Goal: Book appointment/travel/reservation

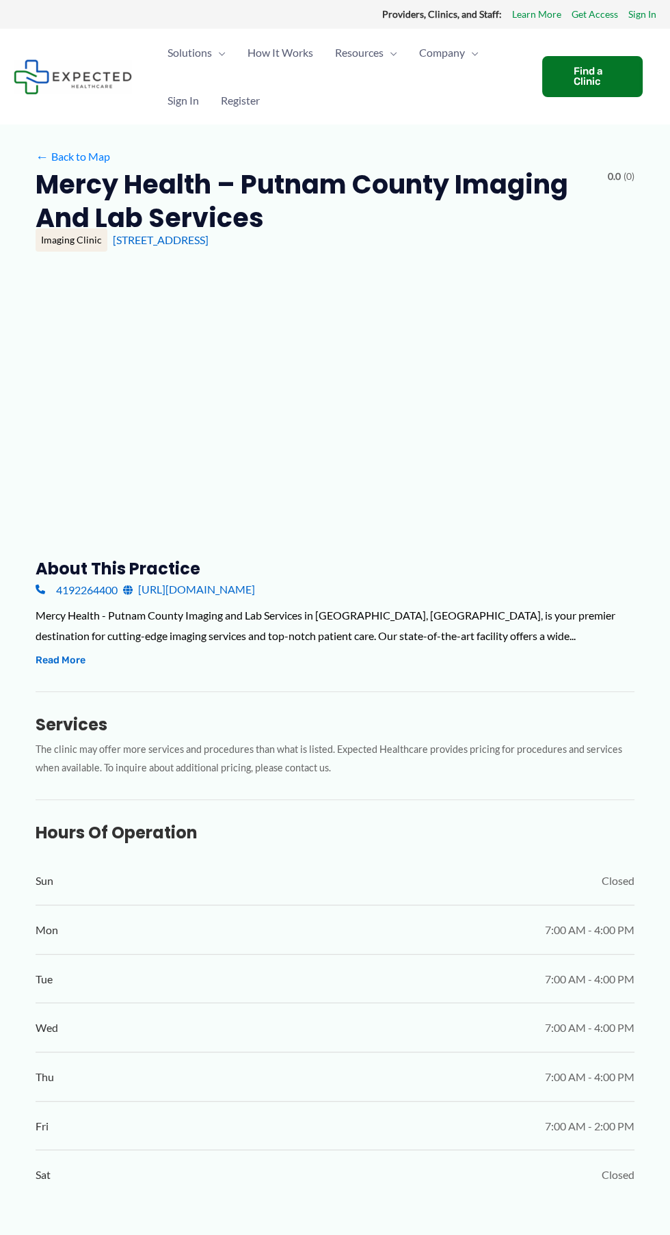
type input "**********"
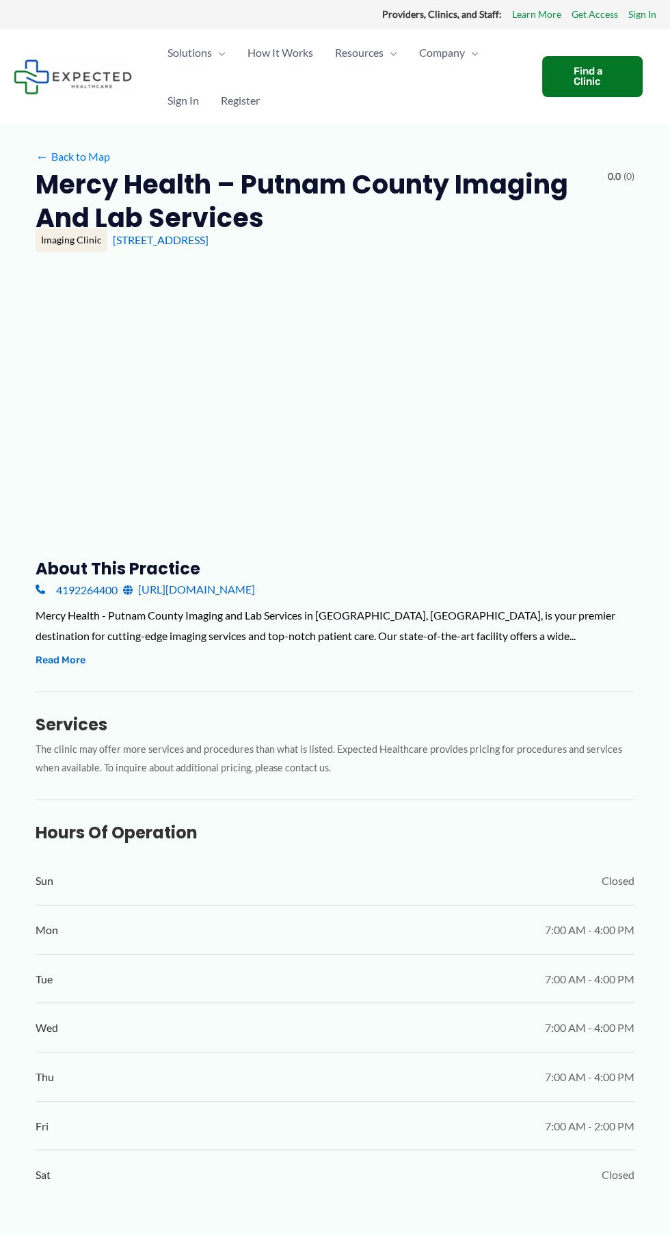
type input "**********"
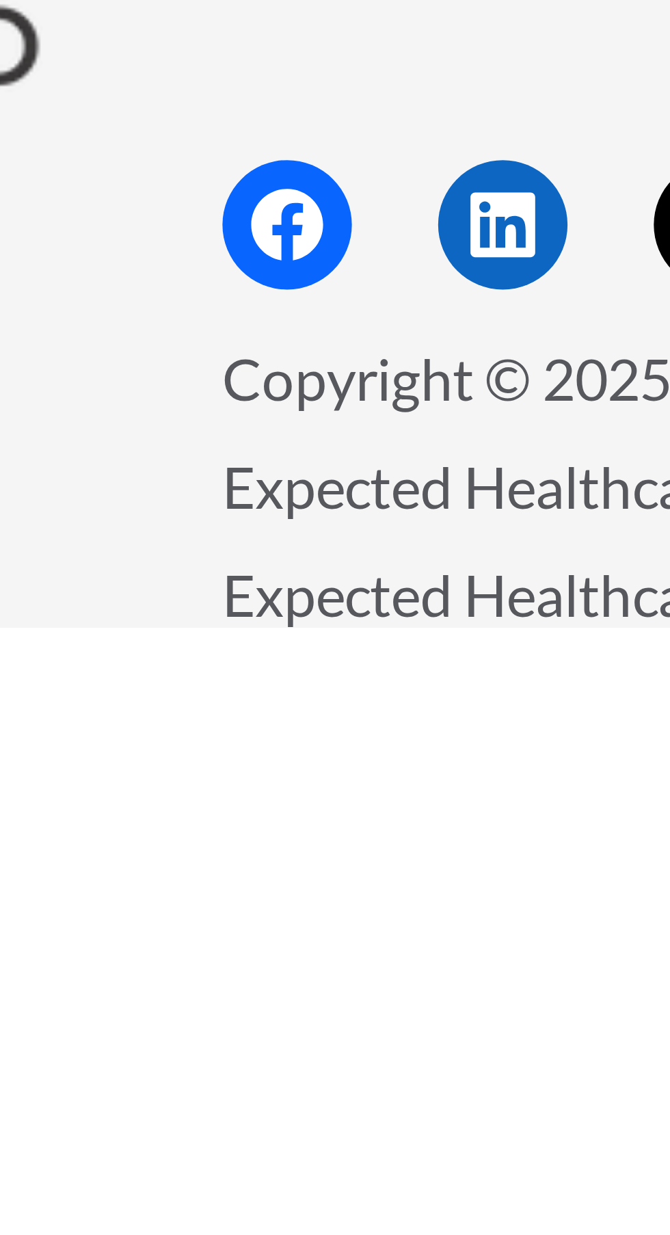
scroll to position [1770, 0]
click at [283, 1194] on span "Copyright © 2025 Expected Healthcare" at bounding box center [345, 1187] width 185 height 13
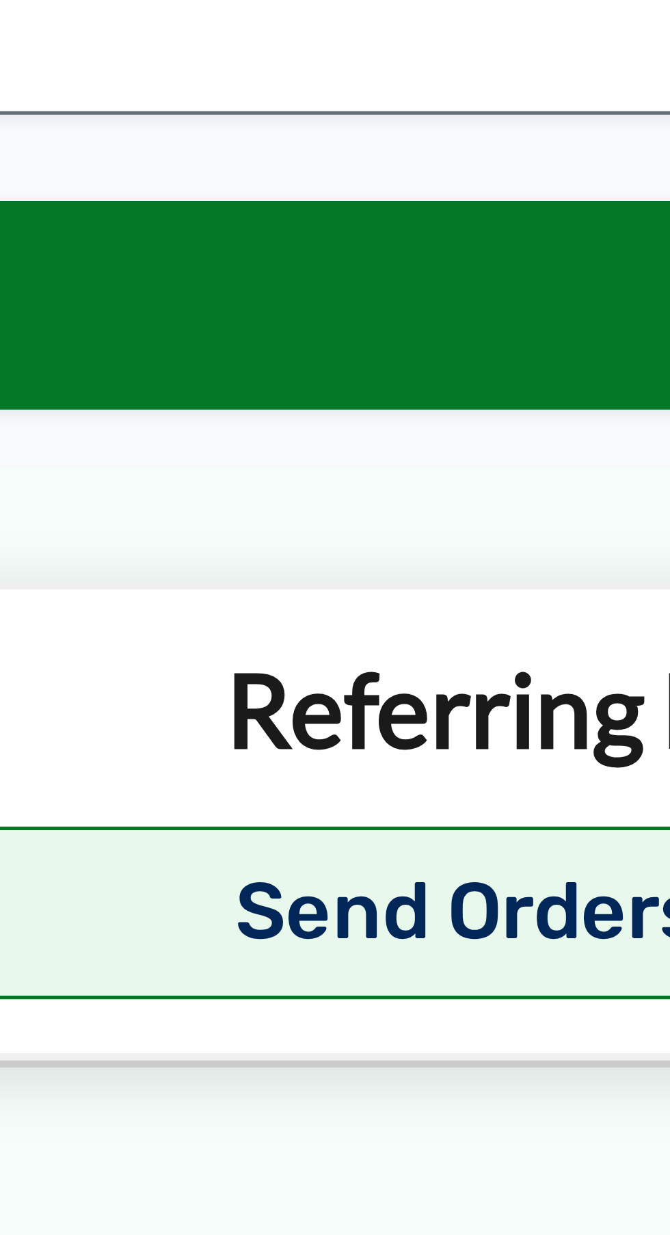
scroll to position [1422, 0]
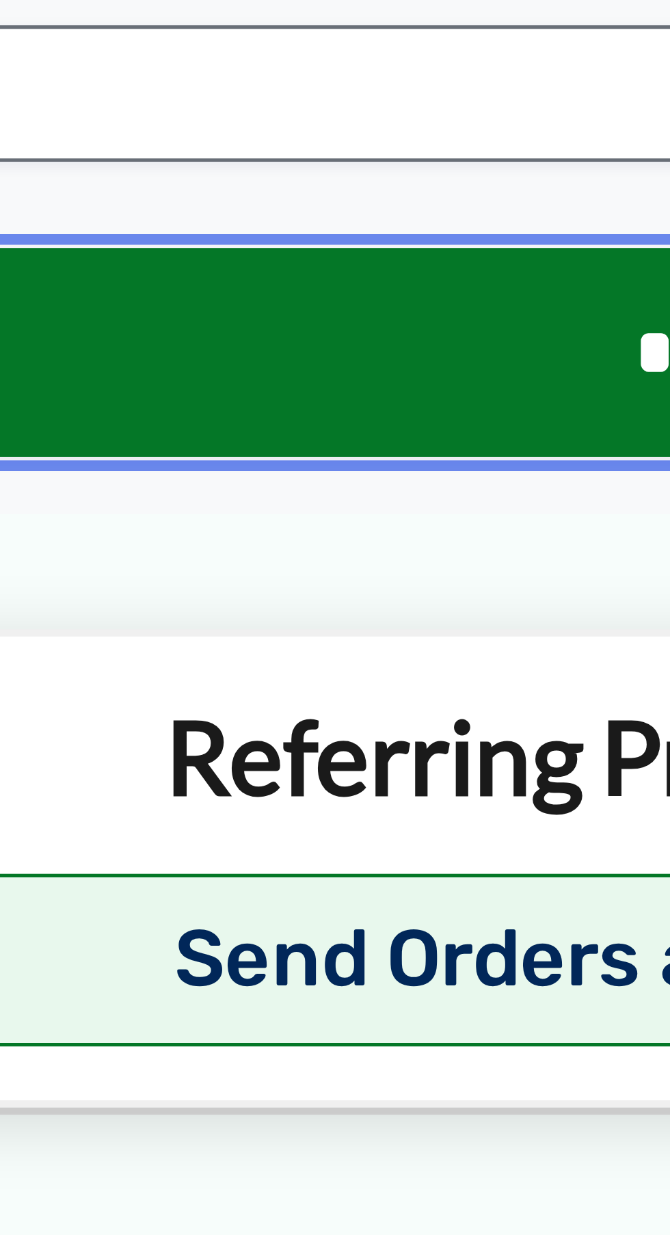
click at [276, 72] on input "****" at bounding box center [334, 68] width 577 height 40
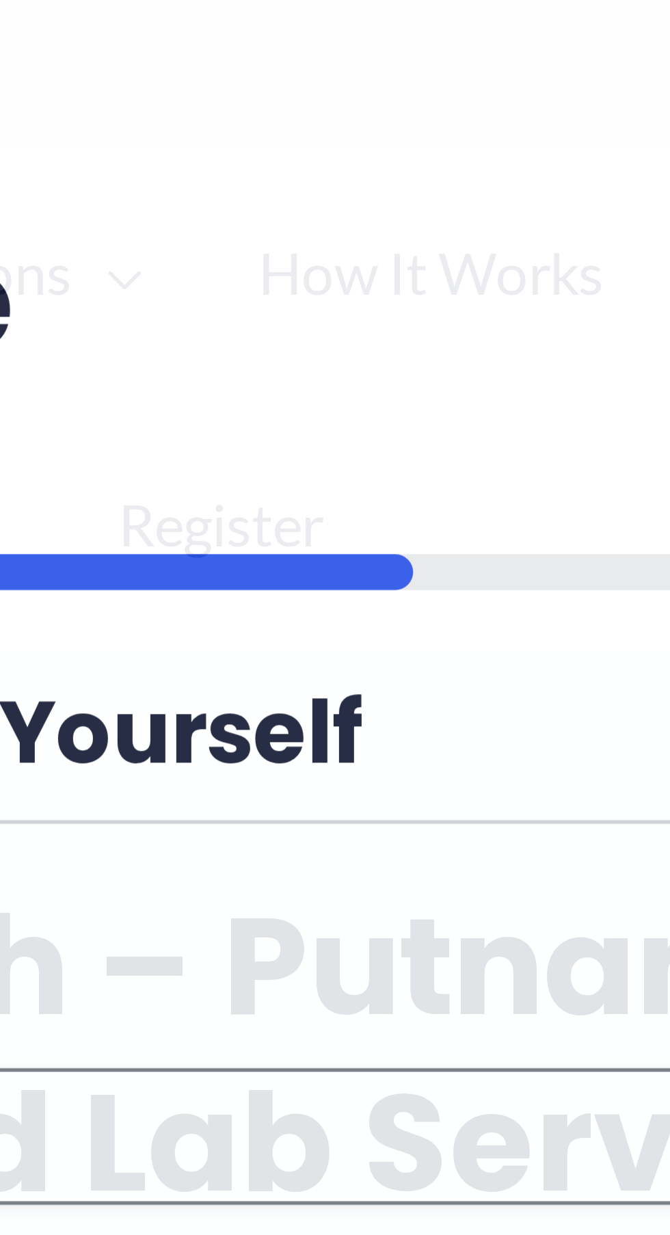
scroll to position [0, 0]
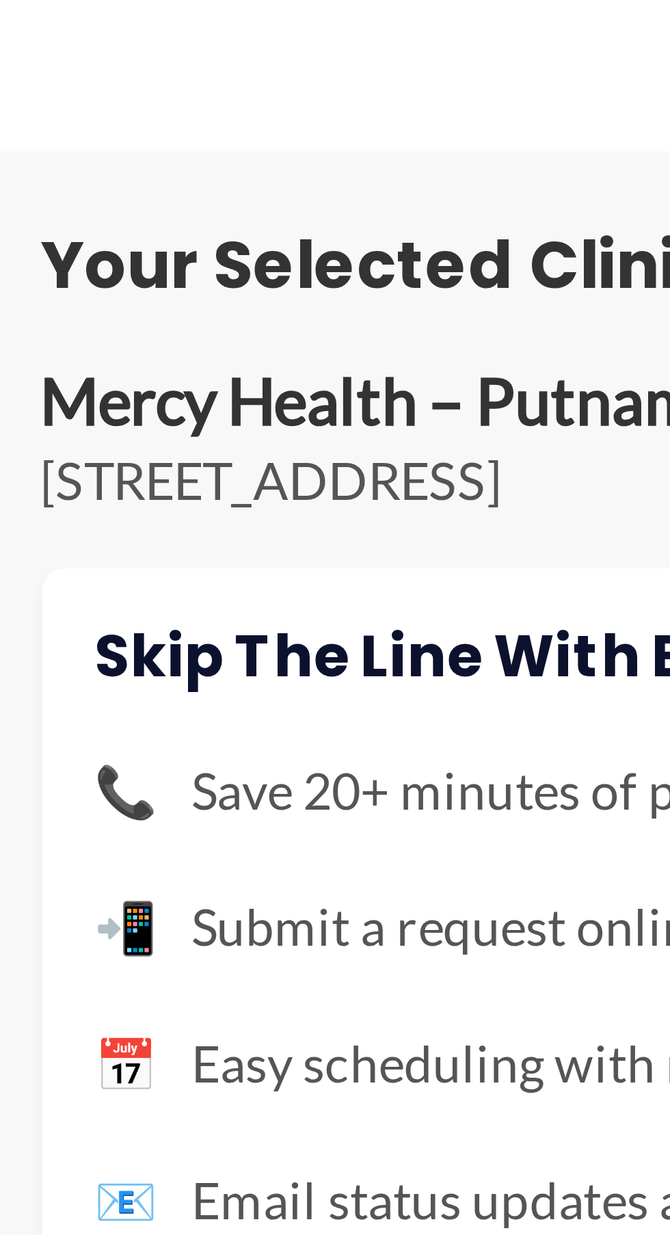
click at [120, 649] on p "[STREET_ADDRESS]" at bounding box center [335, 656] width 555 height 14
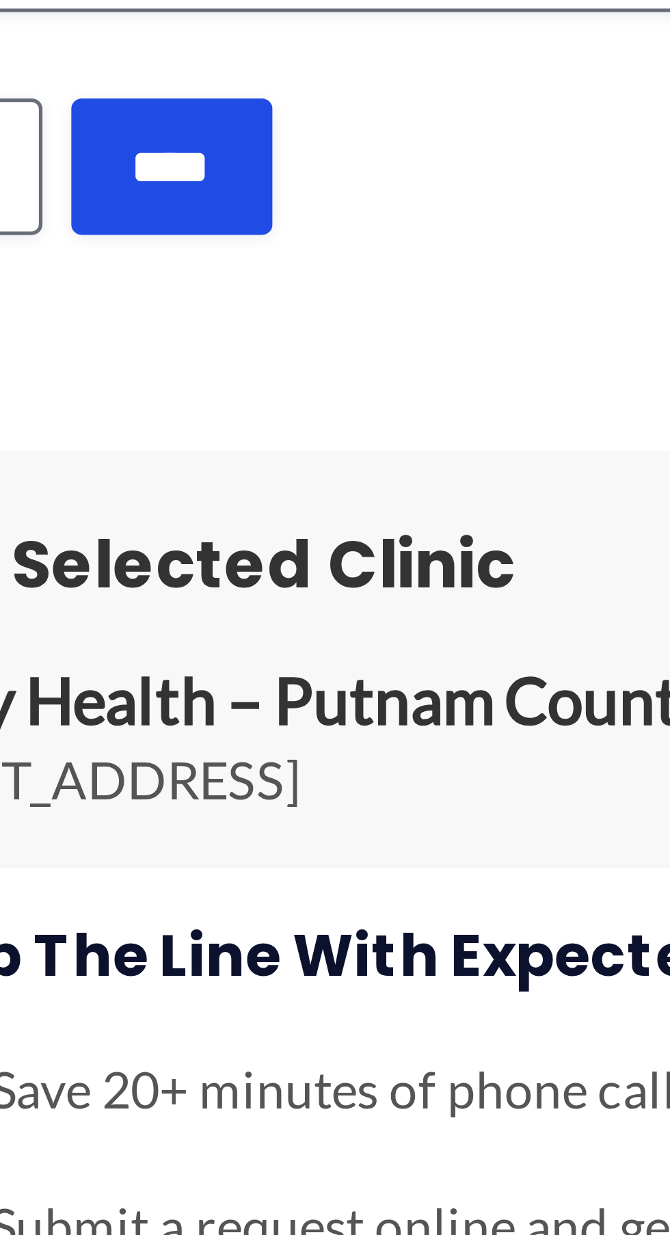
click at [132, 650] on p "[STREET_ADDRESS]" at bounding box center [335, 656] width 555 height 14
click at [138, 650] on p "[STREET_ADDRESS]" at bounding box center [335, 656] width 555 height 14
click at [138, 645] on p "Mercy Health – Putnam County Imaging and Lab Services" at bounding box center [335, 641] width 555 height 16
click at [135, 648] on p "Mercy Health – Putnam County Imaging and Lab Services" at bounding box center [335, 641] width 555 height 16
click at [136, 648] on p "Mercy Health – Putnam County Imaging and Lab Services" at bounding box center [335, 641] width 555 height 16
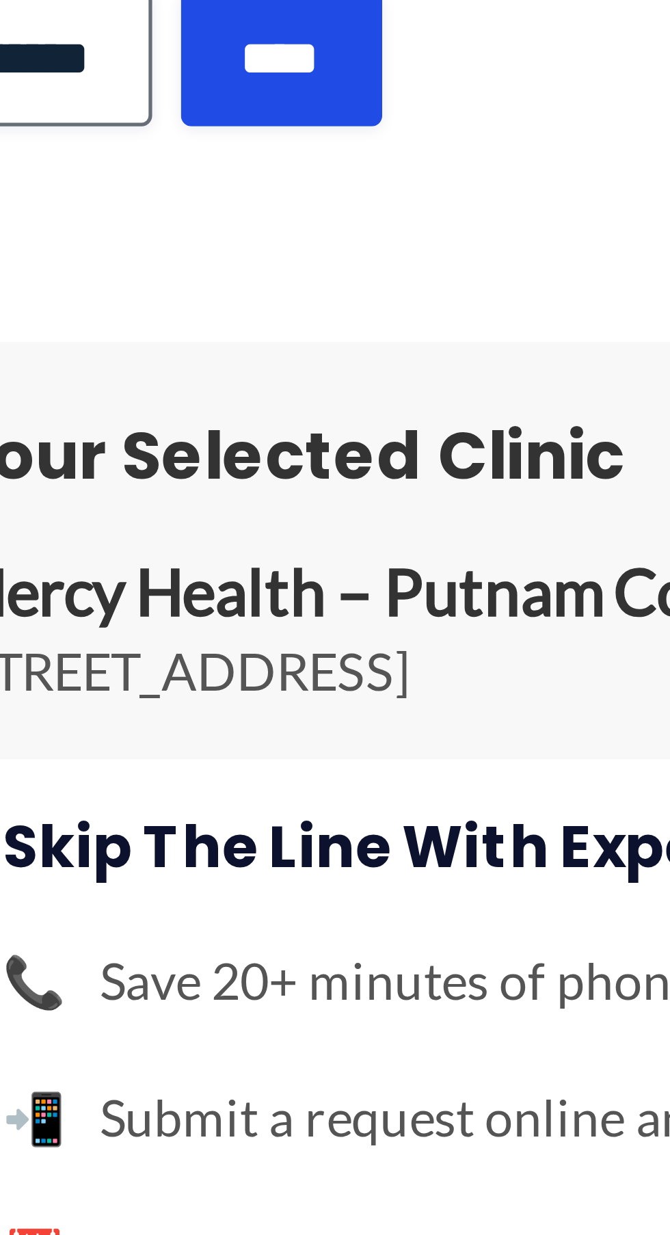
scroll to position [270, 0]
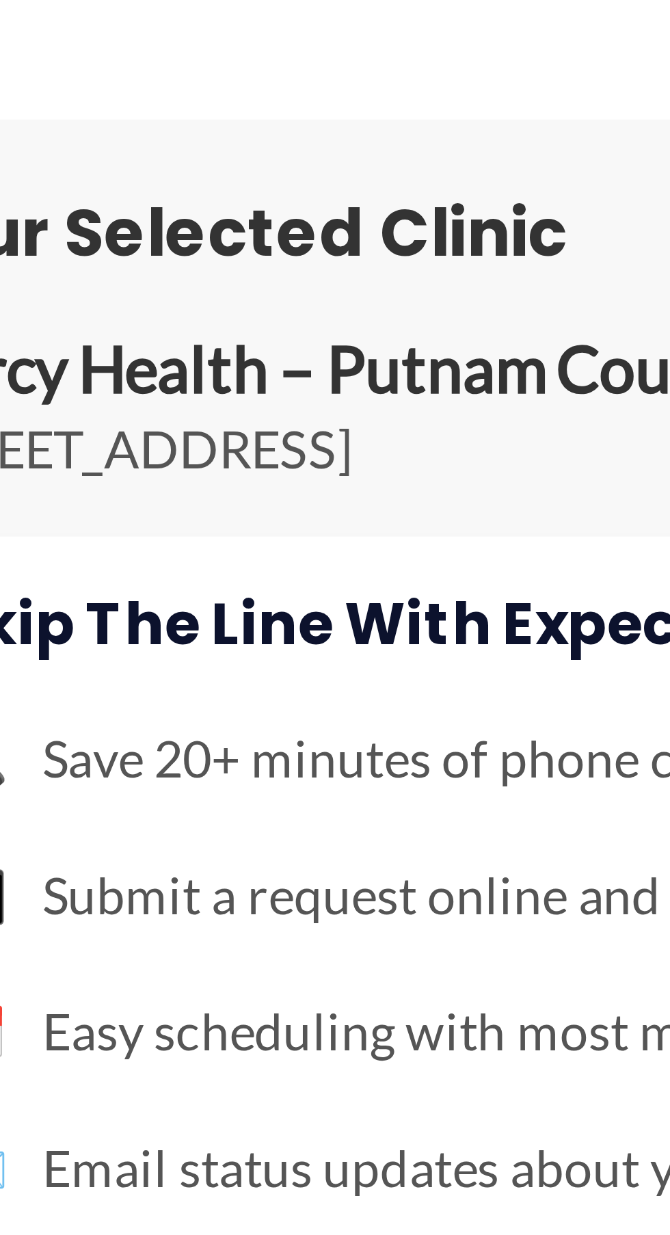
click at [118, 646] on p "Mercy Health – Putnam County Imaging and Lab Services" at bounding box center [335, 641] width 555 height 16
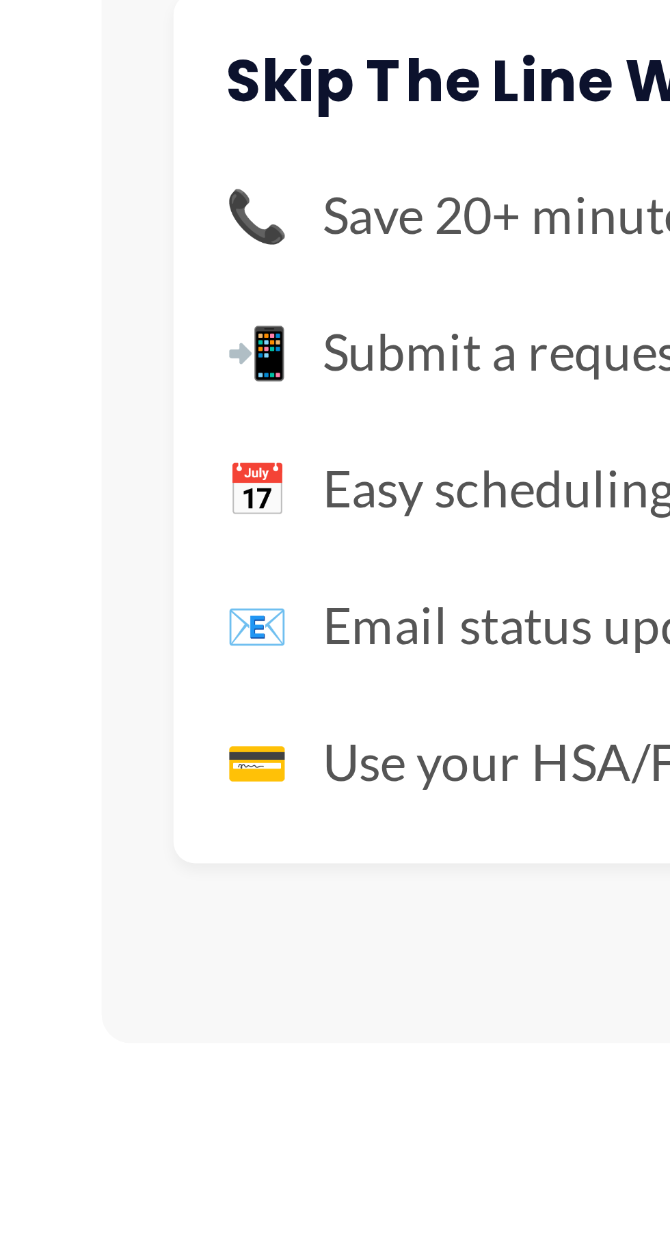
click at [101, 769] on li "📅 Easy scheduling with most major imaging clinics" at bounding box center [335, 767] width 534 height 18
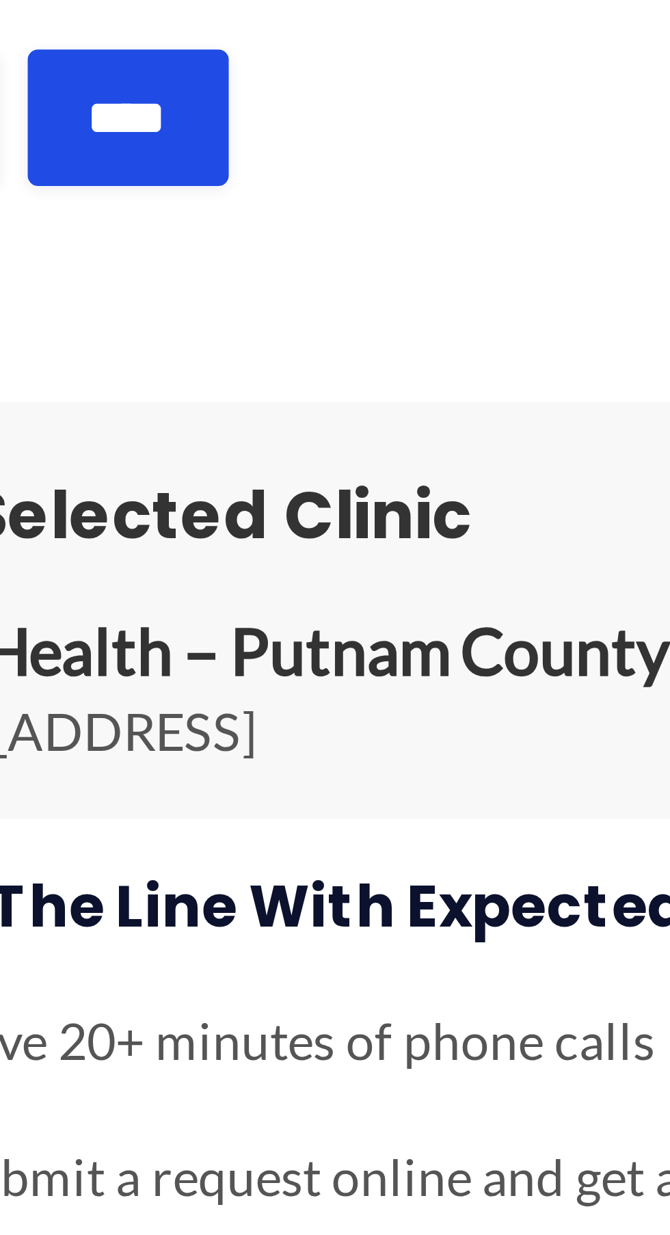
click at [170, 615] on h3 "Your Selected Clinic" at bounding box center [335, 615] width 555 height 16
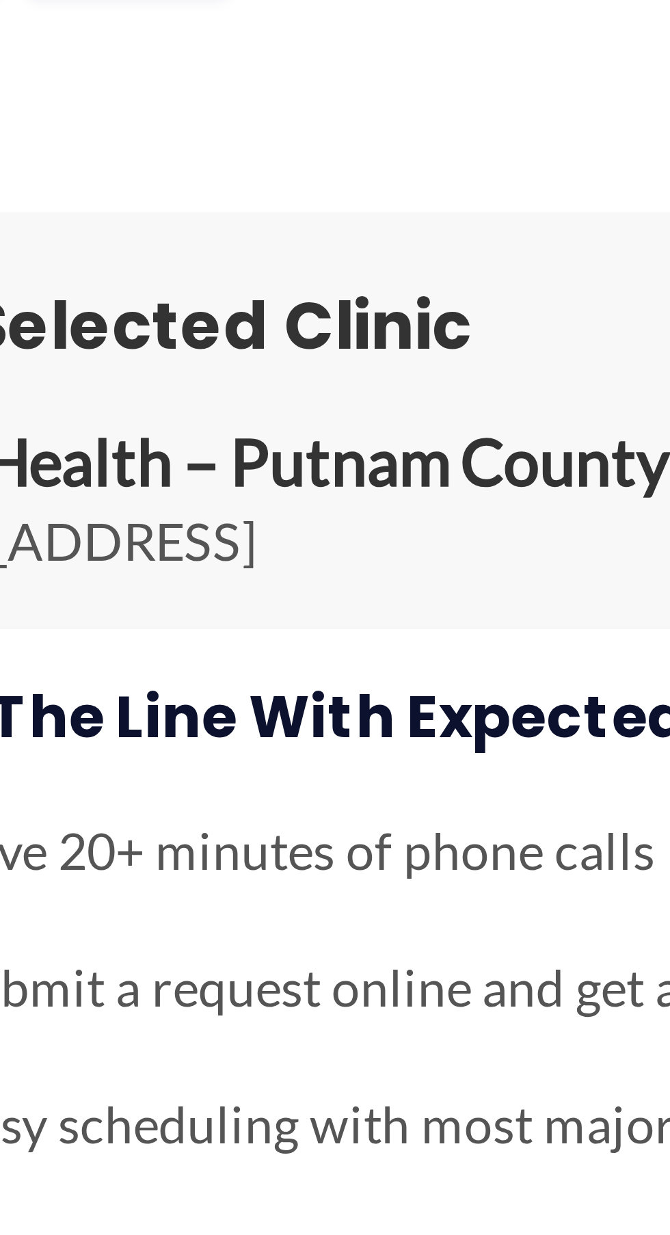
click at [156, 654] on p "[STREET_ADDRESS]" at bounding box center [335, 656] width 555 height 14
click at [154, 652] on p "[STREET_ADDRESS]" at bounding box center [335, 656] width 555 height 14
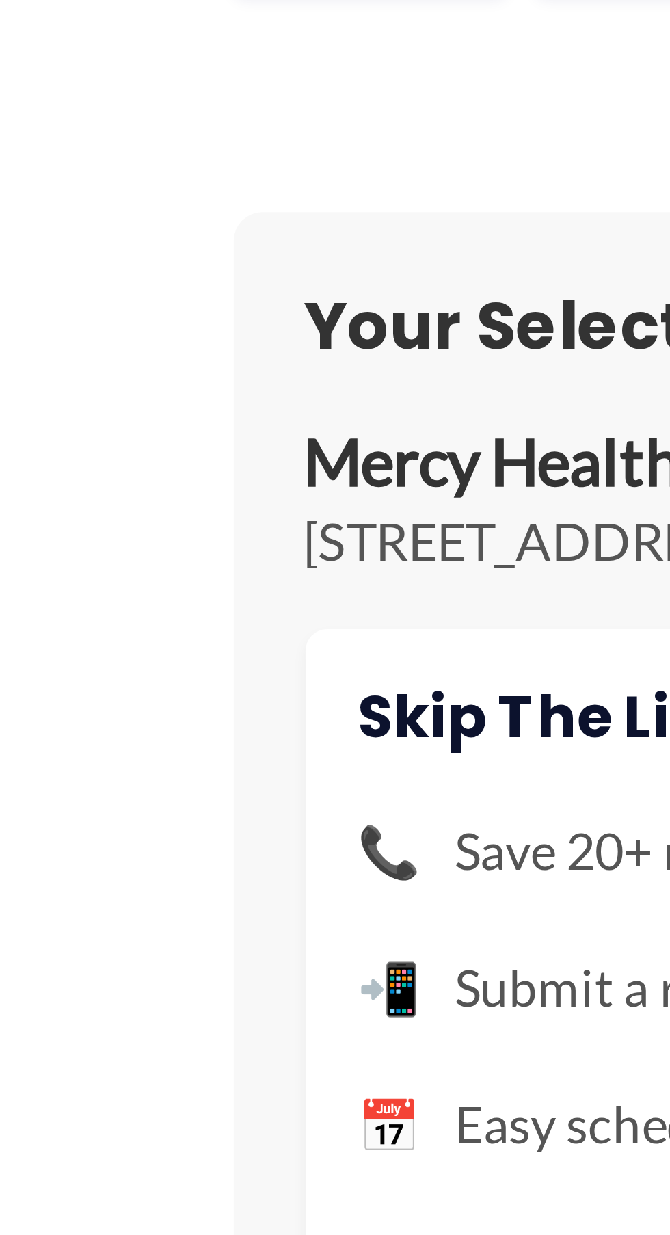
click at [94, 619] on h3 "Your Selected Clinic" at bounding box center [335, 615] width 555 height 16
click at [73, 647] on p "Mercy Health – Putnam County Imaging and Lab Services" at bounding box center [335, 641] width 555 height 16
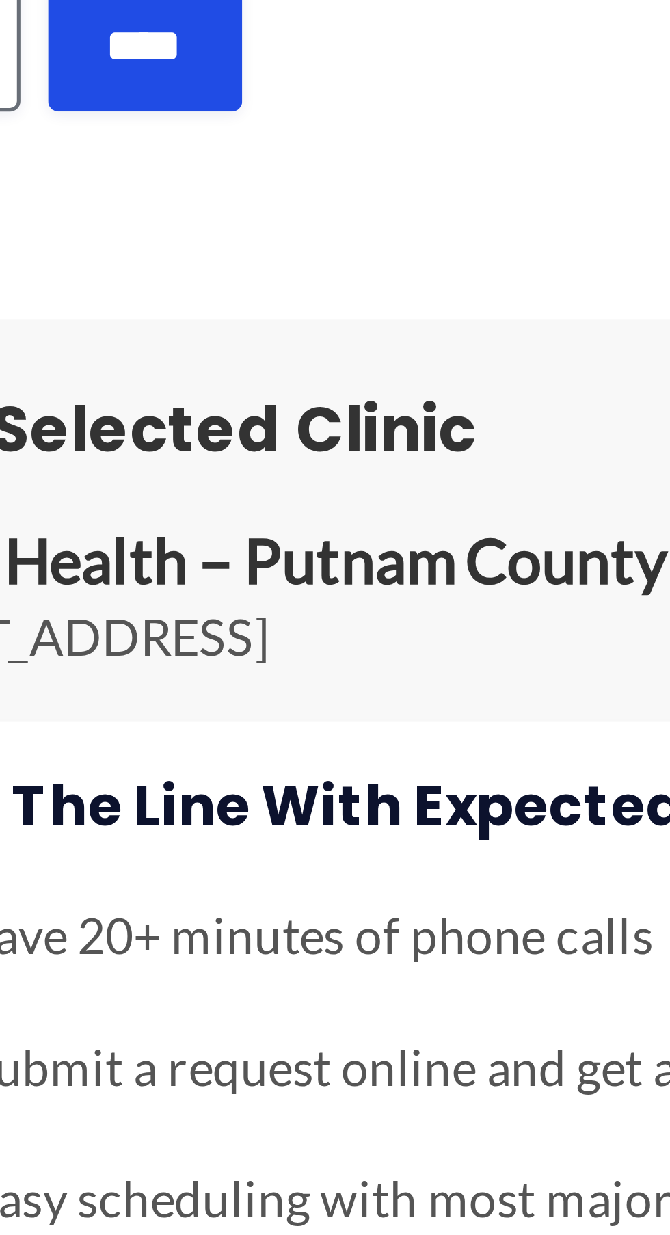
scroll to position [1515, 0]
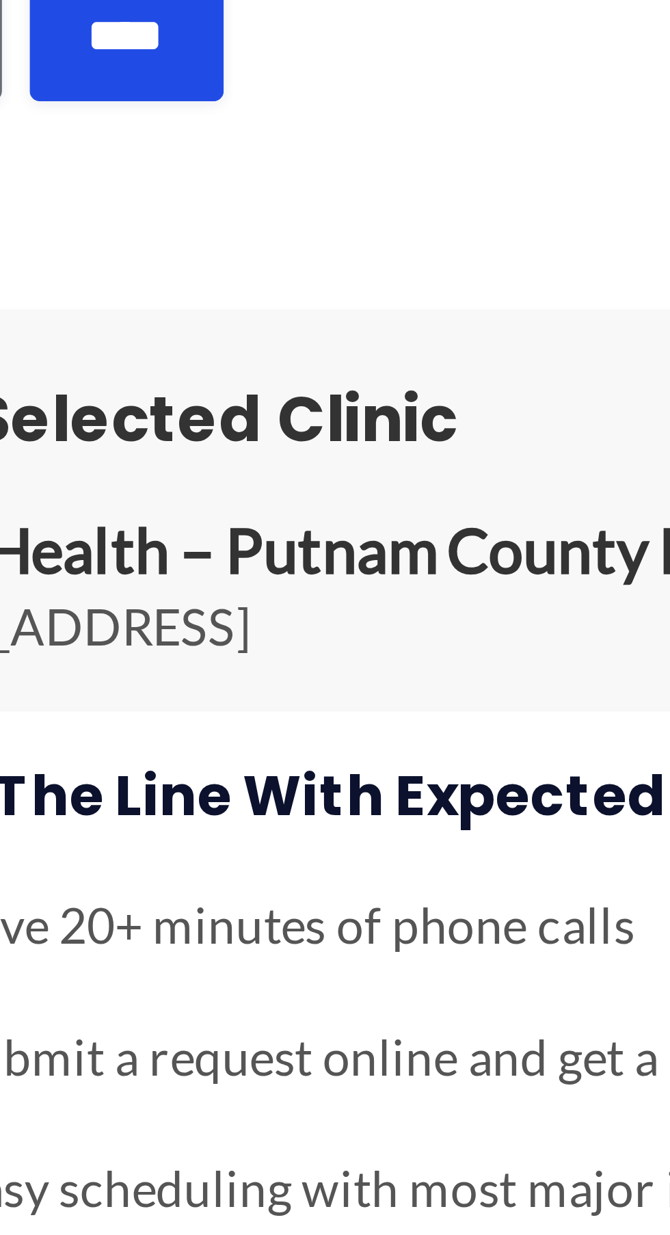
click at [139, 650] on p "[STREET_ADDRESS]" at bounding box center [335, 656] width 555 height 14
click at [137, 658] on p "[STREET_ADDRESS]" at bounding box center [335, 656] width 555 height 14
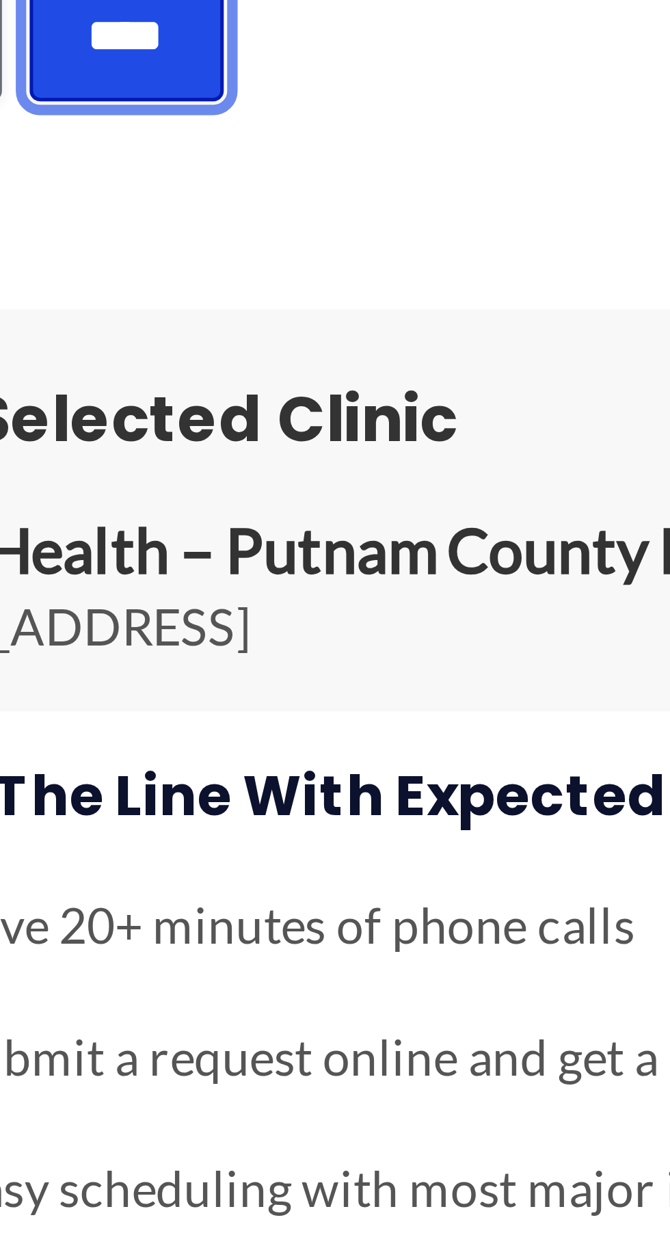
click at [128, 545] on input "****" at bounding box center [121, 539] width 38 height 26
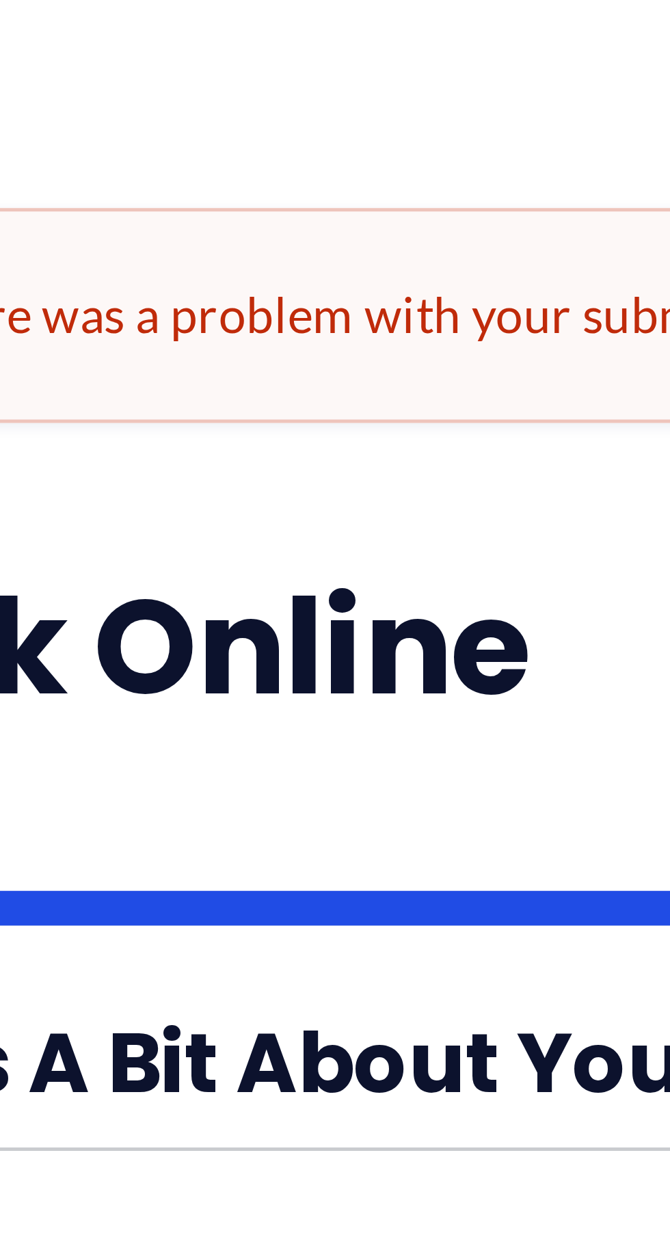
scroll to position [0, 0]
